Goal: Task Accomplishment & Management: Manage account settings

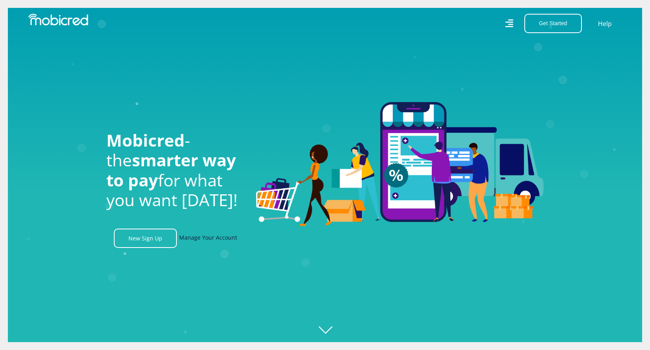
scroll to position [0, 561]
click at [195, 239] on link "Manage Your Account" at bounding box center [208, 237] width 58 height 19
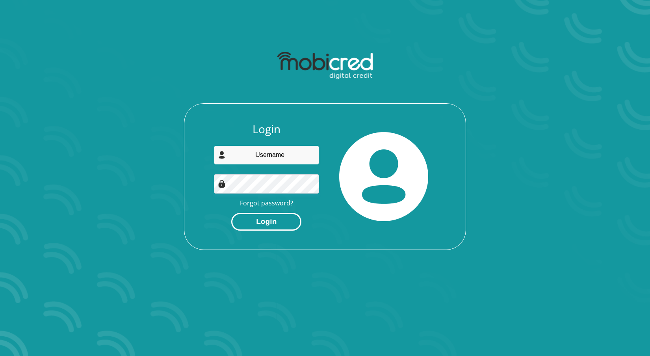
type input "o.pheenix@gmail.com"
click at [260, 220] on button "Login" at bounding box center [266, 222] width 70 height 18
